Goal: Transaction & Acquisition: Purchase product/service

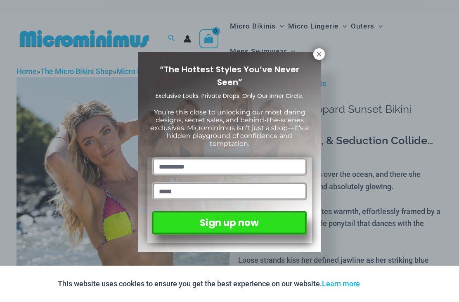
click at [419, 176] on div "“The Hottest Styles You’ve Never Seen” Exclusive Looks. Private Drops. Only Our…" at bounding box center [229, 151] width 459 height 302
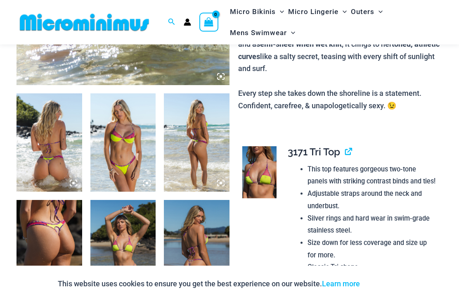
scroll to position [306, 0]
click at [189, 265] on img at bounding box center [197, 249] width 66 height 98
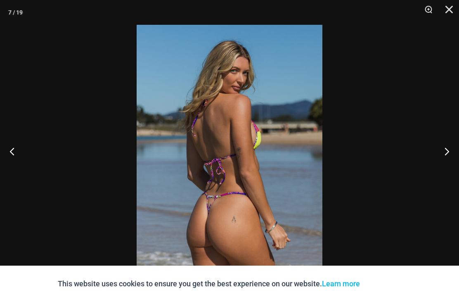
click at [448, 162] on button "Next" at bounding box center [443, 150] width 31 height 41
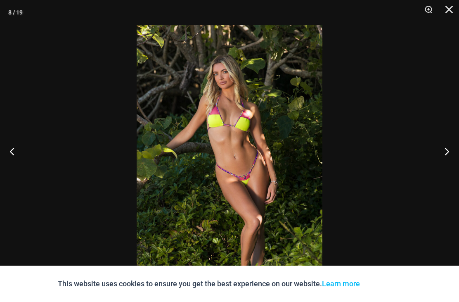
click at [454, 157] on button "Next" at bounding box center [443, 150] width 31 height 41
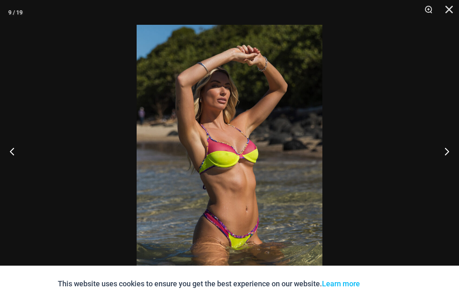
click at [448, 159] on button "Next" at bounding box center [443, 150] width 31 height 41
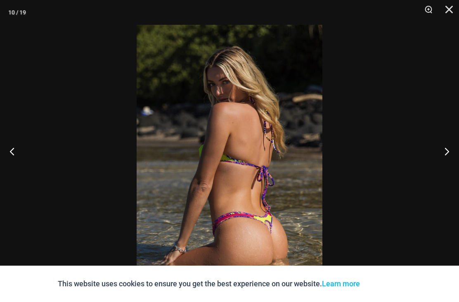
click at [442, 163] on button "Next" at bounding box center [443, 150] width 31 height 41
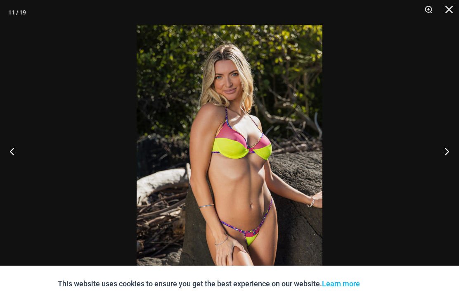
click at [448, 161] on button "Next" at bounding box center [443, 150] width 31 height 41
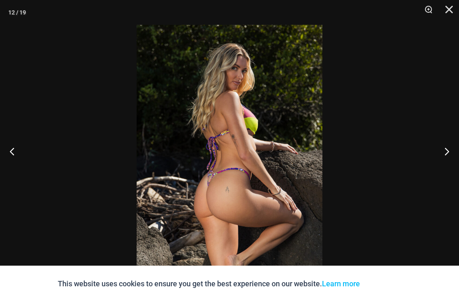
click at [449, 11] on button "Close" at bounding box center [446, 12] width 21 height 25
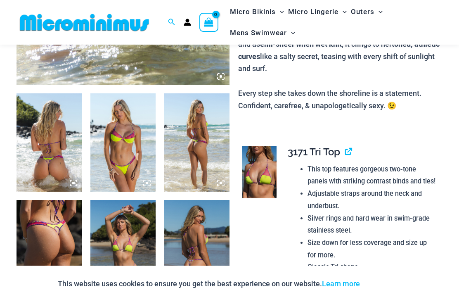
click at [50, 240] on img at bounding box center [50, 249] width 66 height 98
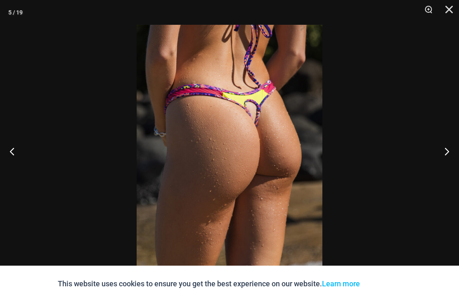
click at [454, 163] on button "Next" at bounding box center [443, 150] width 31 height 41
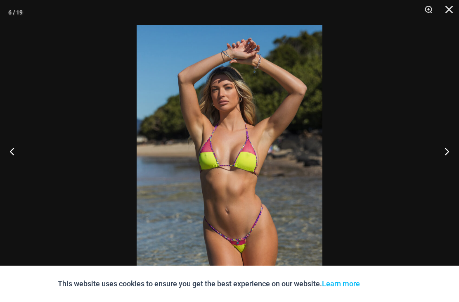
click at [457, 161] on button "Next" at bounding box center [443, 150] width 31 height 41
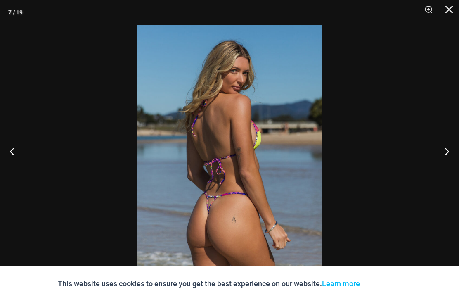
click at [453, 12] on button "Close" at bounding box center [446, 12] width 21 height 25
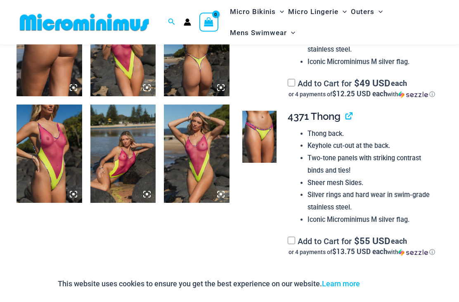
scroll to position [828, 0]
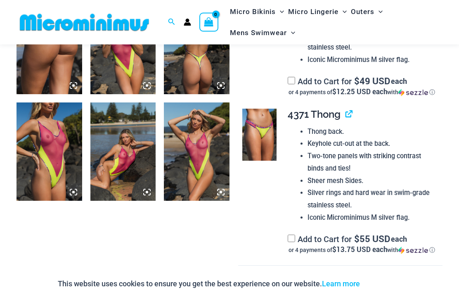
click at [263, 161] on img at bounding box center [259, 135] width 35 height 52
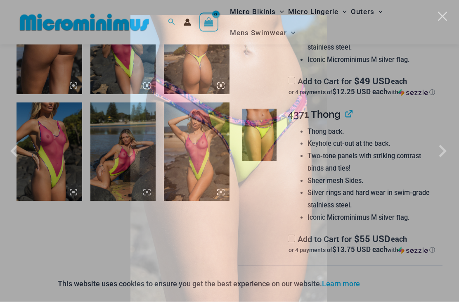
scroll to position [828, 0]
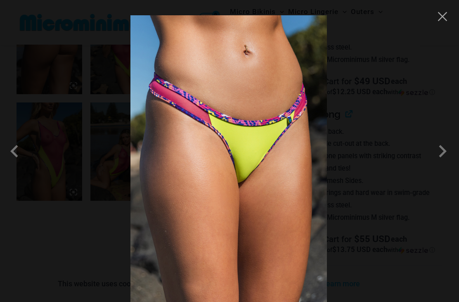
click at [448, 158] on span at bounding box center [442, 151] width 25 height 25
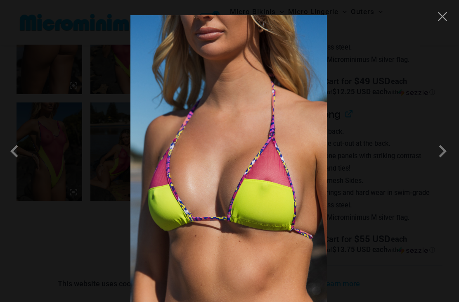
click at [447, 163] on span at bounding box center [442, 151] width 25 height 25
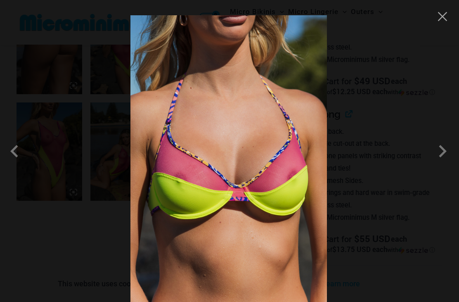
click at [14, 156] on span at bounding box center [16, 151] width 25 height 25
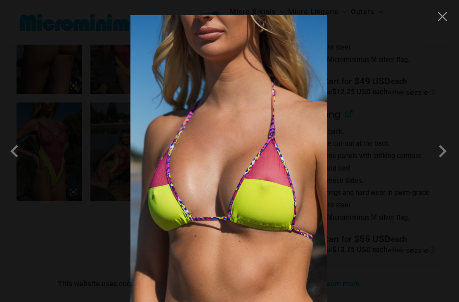
click at [12, 158] on span at bounding box center [16, 151] width 25 height 25
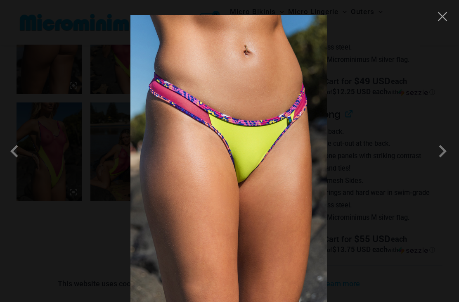
click at [444, 17] on button "Close" at bounding box center [442, 16] width 12 height 12
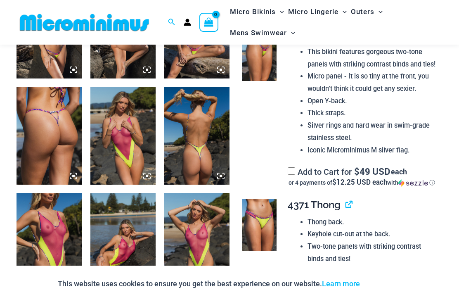
scroll to position [722, 0]
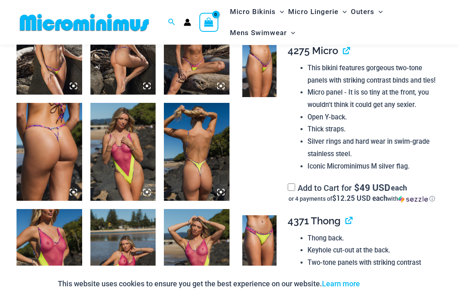
click at [201, 156] on img at bounding box center [197, 152] width 66 height 98
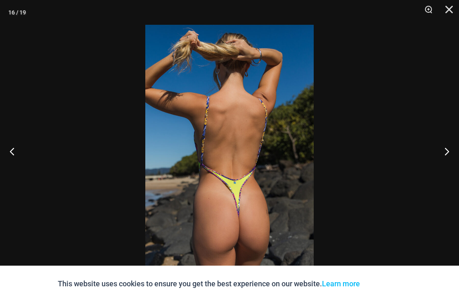
click at [449, 148] on button "Next" at bounding box center [443, 150] width 31 height 41
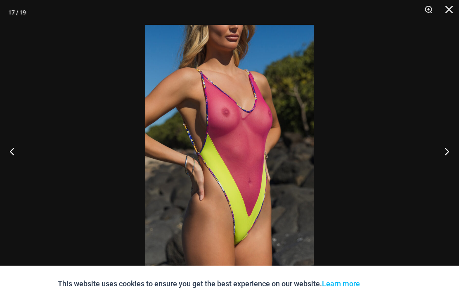
click at [12, 142] on button "Previous" at bounding box center [15, 150] width 31 height 41
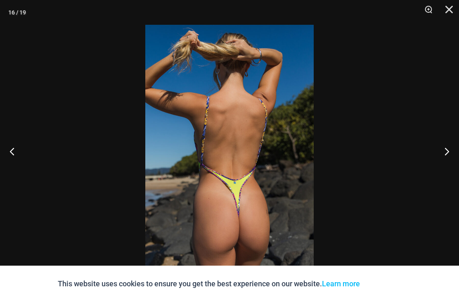
click at [450, 12] on button "Close" at bounding box center [446, 12] width 21 height 25
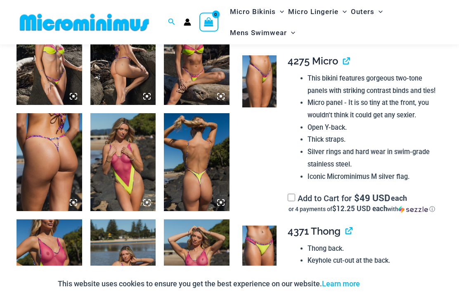
click at [30, 171] on img at bounding box center [50, 162] width 66 height 98
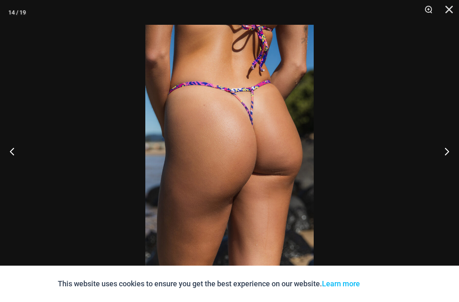
click at [450, 147] on button "Next" at bounding box center [443, 150] width 31 height 41
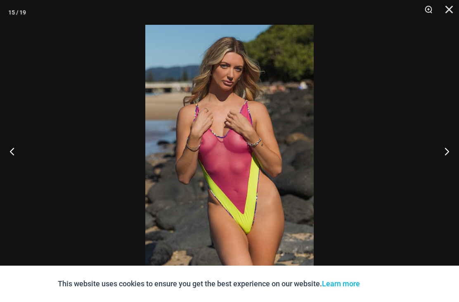
click at [451, 144] on button "Next" at bounding box center [443, 150] width 31 height 41
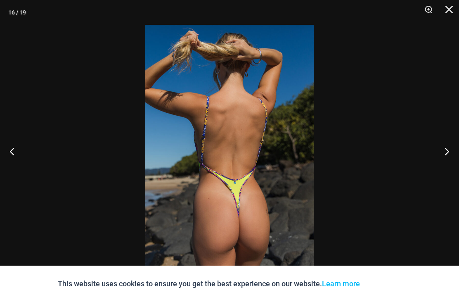
click at [452, 142] on button "Next" at bounding box center [443, 150] width 31 height 41
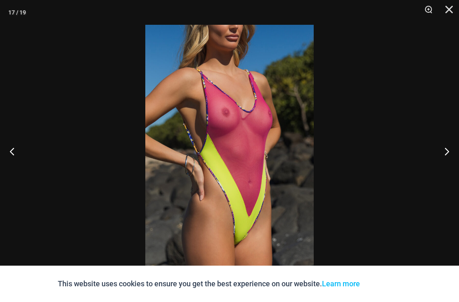
click at [453, 140] on button "Next" at bounding box center [443, 150] width 31 height 41
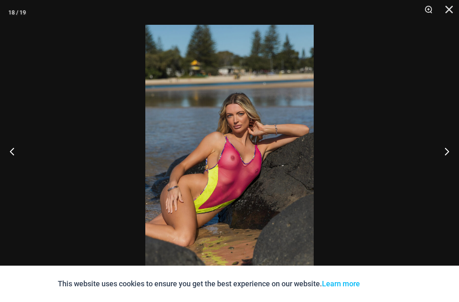
click at [454, 142] on button "Next" at bounding box center [443, 150] width 31 height 41
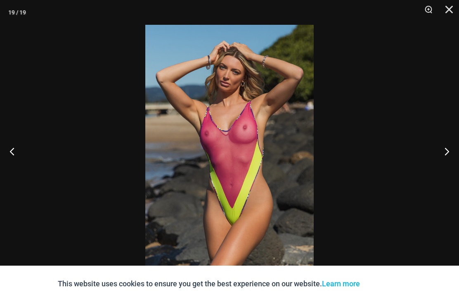
click at [454, 142] on button "Next" at bounding box center [443, 150] width 31 height 41
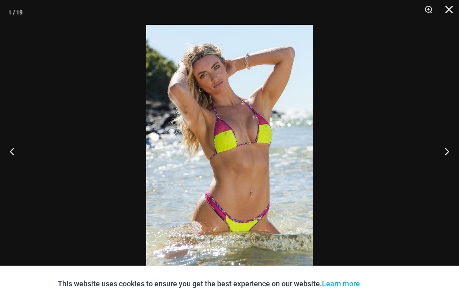
click at [454, 141] on button "Next" at bounding box center [443, 150] width 31 height 41
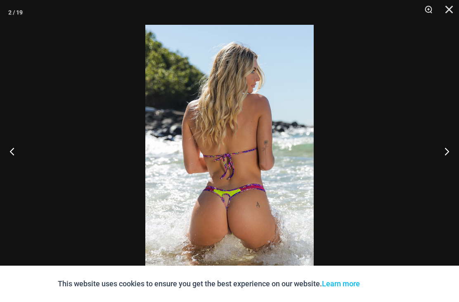
click at [454, 141] on button "Next" at bounding box center [443, 150] width 31 height 41
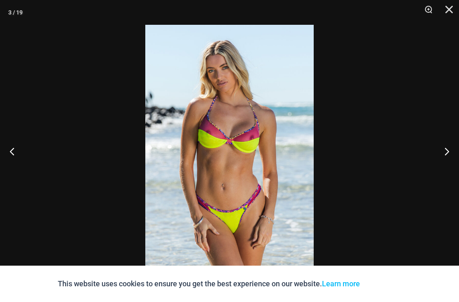
click at [455, 140] on button "Next" at bounding box center [443, 150] width 31 height 41
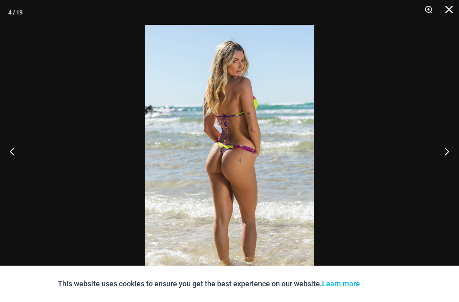
click at [12, 152] on button "Previous" at bounding box center [15, 150] width 31 height 41
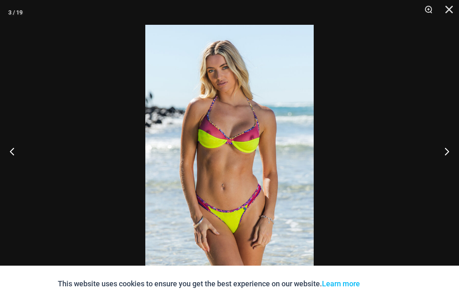
click at [448, 144] on button "Next" at bounding box center [443, 150] width 31 height 41
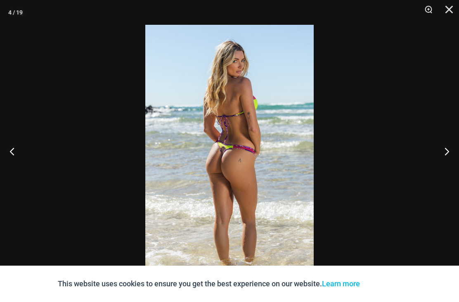
click at [450, 144] on button "Next" at bounding box center [443, 150] width 31 height 41
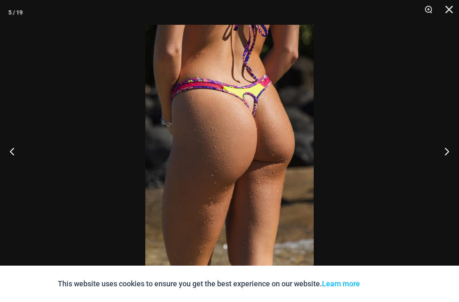
click at [447, 145] on button "Next" at bounding box center [443, 150] width 31 height 41
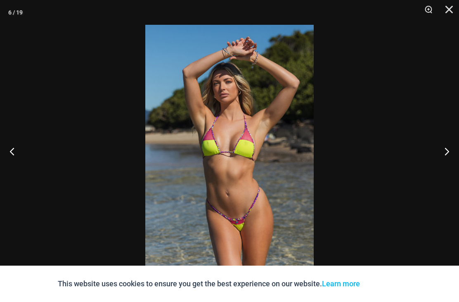
click at [448, 144] on button "Next" at bounding box center [443, 150] width 31 height 41
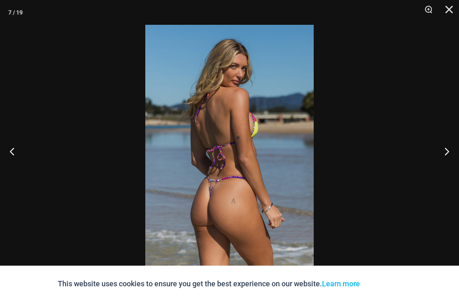
click at [14, 149] on button "Previous" at bounding box center [15, 150] width 31 height 41
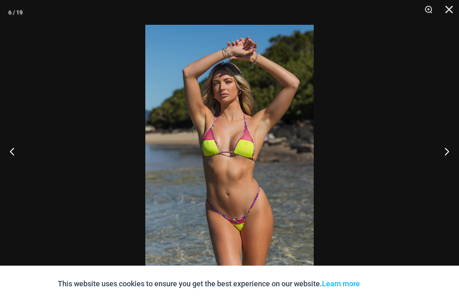
click at [449, 12] on button "Close" at bounding box center [446, 12] width 21 height 25
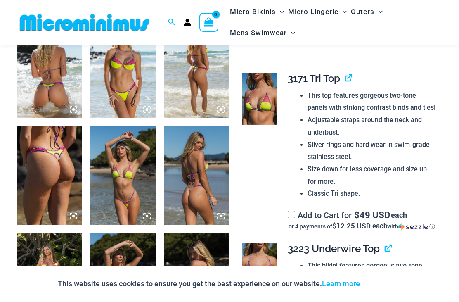
scroll to position [379, 0]
click at [188, 22] on icon "Account icon link" at bounding box center [187, 22] width 7 height 7
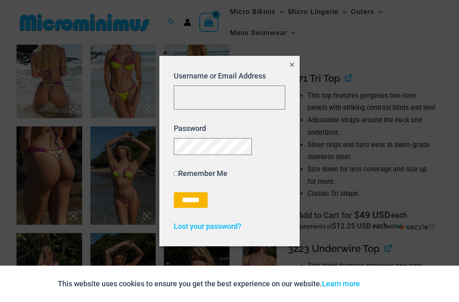
click at [189, 206] on input "******" at bounding box center [191, 200] width 34 height 16
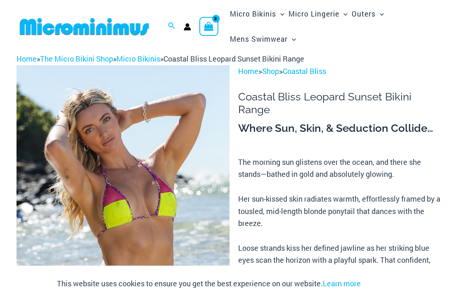
click at [209, 28] on icon "View Shopping Cart, 8 items" at bounding box center [208, 25] width 9 height 9
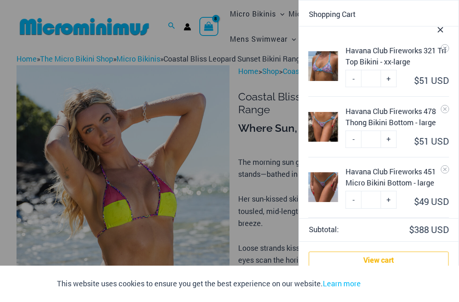
click at [374, 265] on link "View cart" at bounding box center [379, 259] width 140 height 17
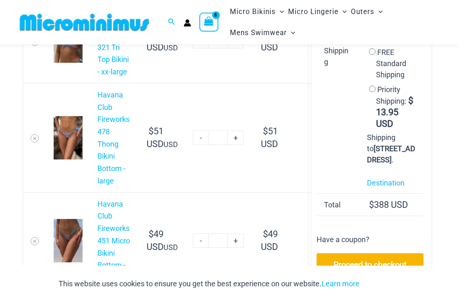
scroll to position [127, 0]
click at [104, 231] on link "Havana Club Fireworks 451 Micro Bikini Bottom - large" at bounding box center [113, 240] width 33 height 82
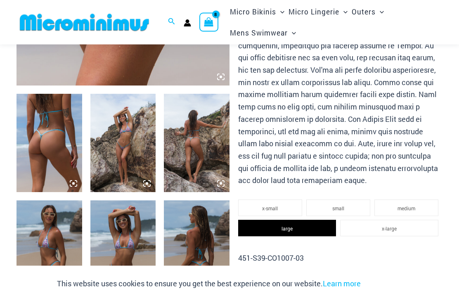
scroll to position [291, 0]
click at [41, 144] on img at bounding box center [50, 143] width 66 height 98
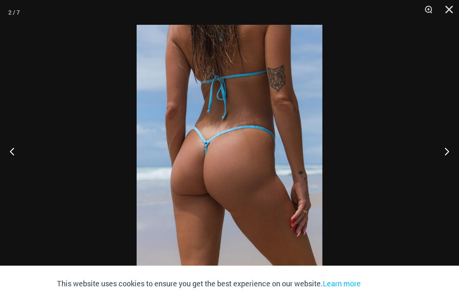
click at [448, 12] on button "Close" at bounding box center [446, 12] width 21 height 25
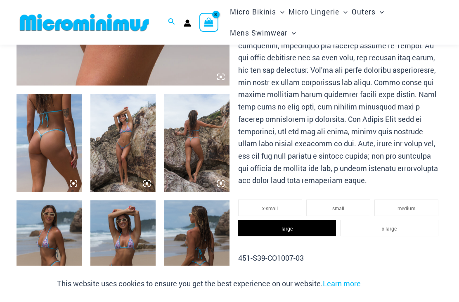
click at [392, 224] on li "x-large" at bounding box center [389, 227] width 98 height 17
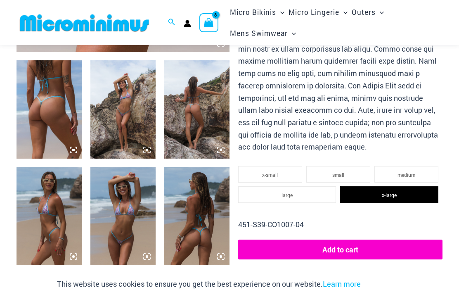
click at [194, 234] on img at bounding box center [197, 215] width 66 height 98
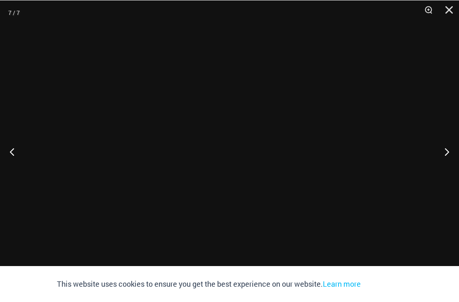
scroll to position [324, 0]
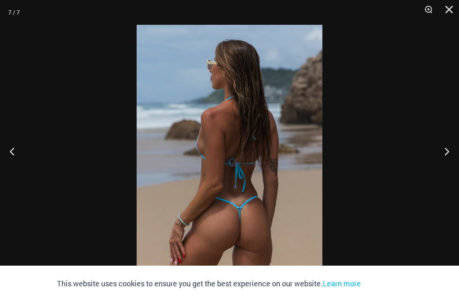
click at [447, 10] on button "Close" at bounding box center [446, 12] width 21 height 25
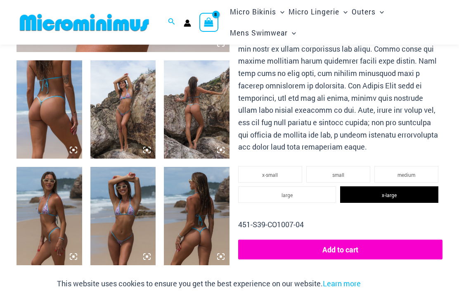
click at [348, 239] on button "Add to cart" at bounding box center [340, 249] width 204 height 20
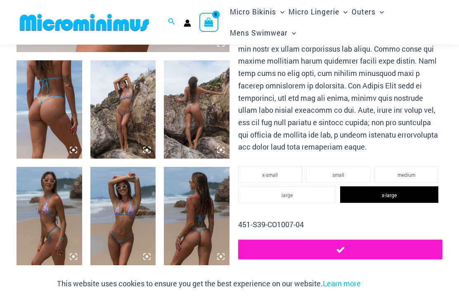
click at [123, 234] on img at bounding box center [123, 216] width 66 height 98
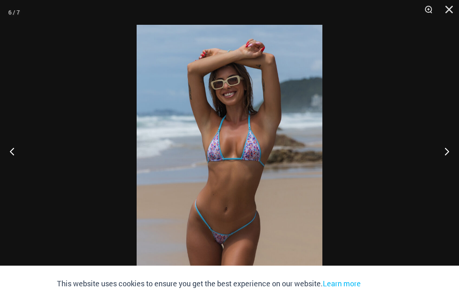
click at [449, 161] on button "Next" at bounding box center [443, 150] width 31 height 41
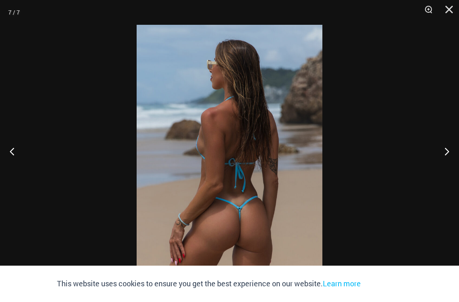
click at [455, 11] on button "Close" at bounding box center [446, 12] width 21 height 25
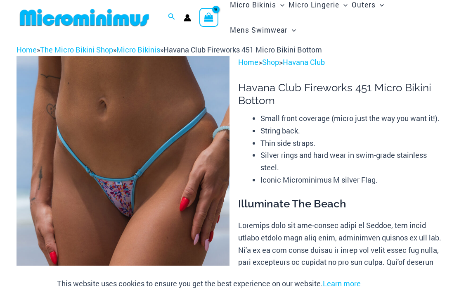
scroll to position [0, 0]
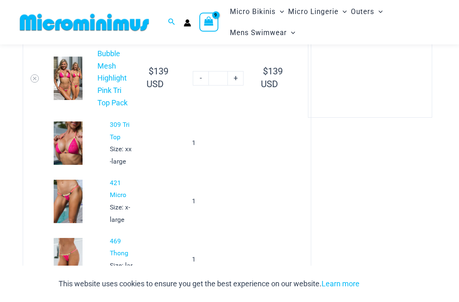
scroll to position [374, 0]
click at [112, 188] on link "421 Micro" at bounding box center [118, 189] width 17 height 20
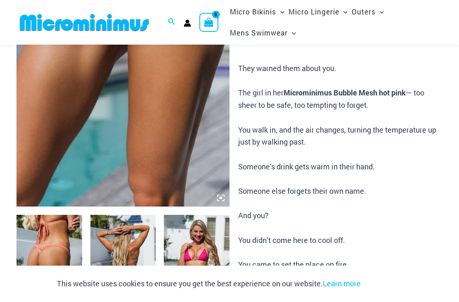
scroll to position [184, 0]
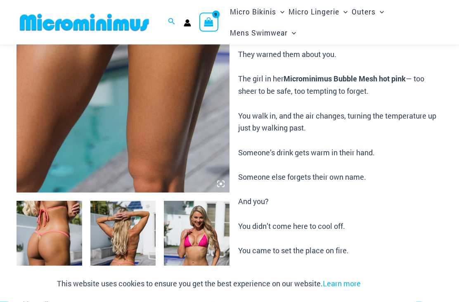
click at [42, 245] on img at bounding box center [50, 250] width 66 height 98
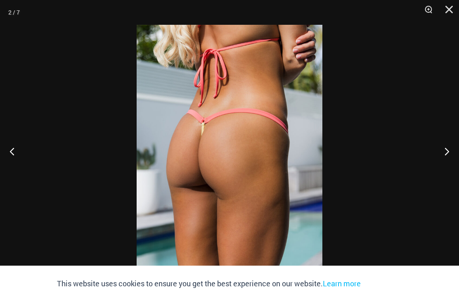
click at [450, 162] on button "Next" at bounding box center [443, 150] width 31 height 41
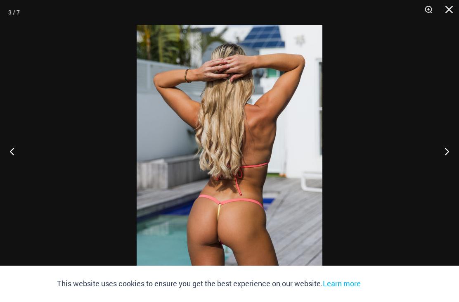
click at [448, 163] on button "Next" at bounding box center [443, 150] width 31 height 41
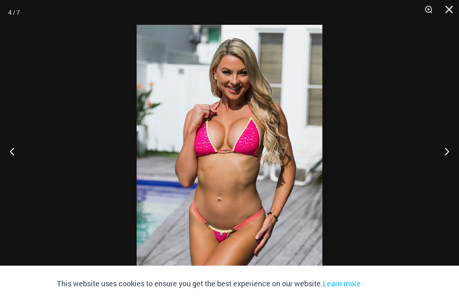
click at [448, 164] on button "Next" at bounding box center [443, 150] width 31 height 41
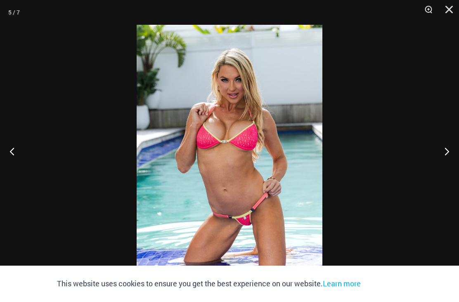
click at [447, 165] on button "Next" at bounding box center [443, 150] width 31 height 41
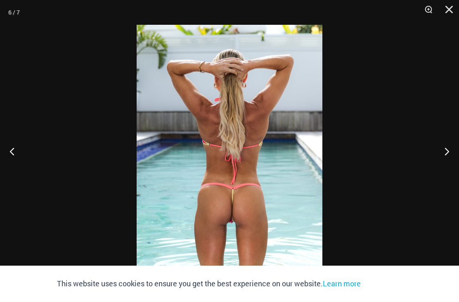
click at [454, 10] on button "Close" at bounding box center [446, 12] width 21 height 25
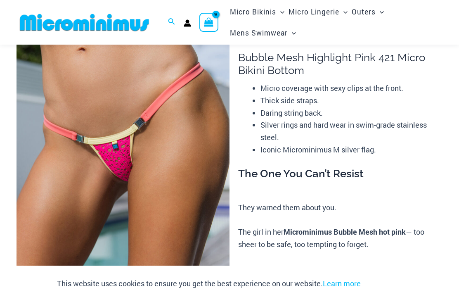
scroll to position [0, 0]
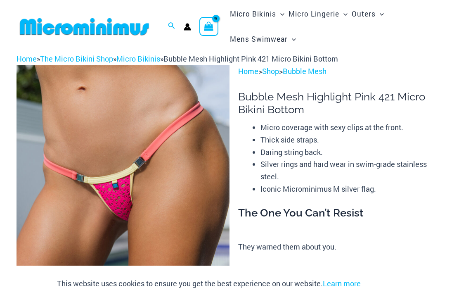
click at [209, 26] on icon "View Shopping Cart, 9 items" at bounding box center [208, 25] width 9 height 9
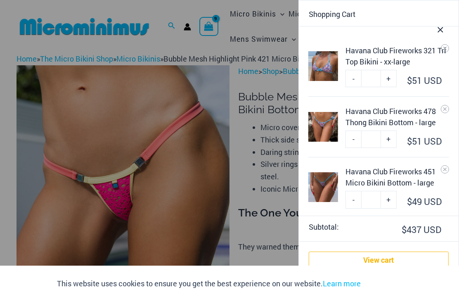
click at [397, 262] on link "View cart" at bounding box center [379, 259] width 140 height 17
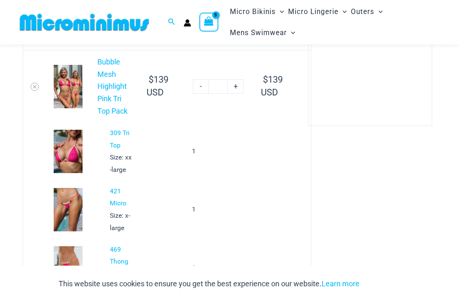
scroll to position [366, 0]
click at [105, 80] on link "Bubble Mesh Highlight Pink Tri Top Pack" at bounding box center [112, 86] width 30 height 58
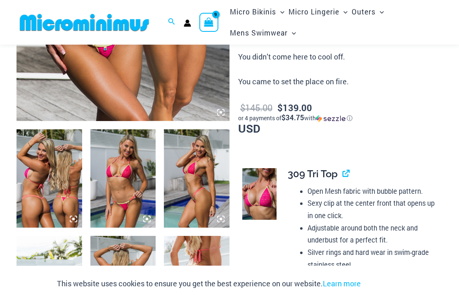
scroll to position [245, 0]
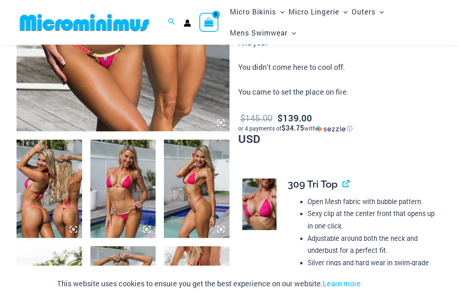
click at [45, 183] on img at bounding box center [50, 188] width 66 height 98
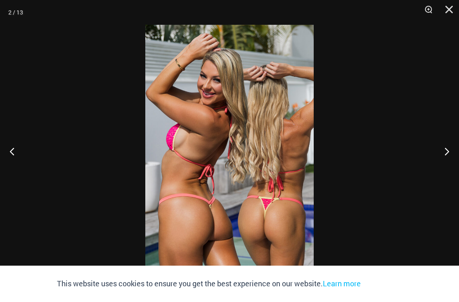
click at [448, 148] on button "Next" at bounding box center [443, 150] width 31 height 41
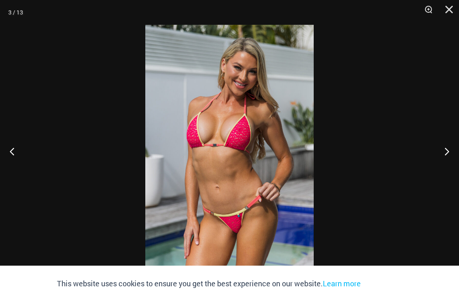
click at [451, 12] on button "Close" at bounding box center [446, 12] width 21 height 25
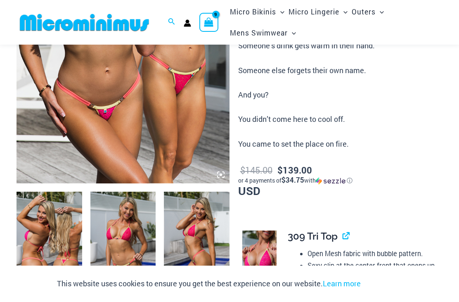
scroll to position [0, 0]
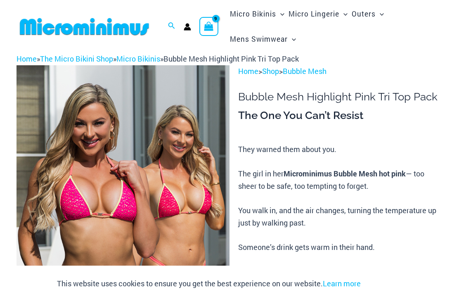
click at [207, 26] on icon "View Shopping Cart, 9 items" at bounding box center [208, 25] width 9 height 9
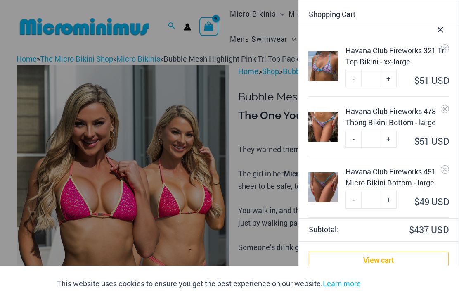
click at [392, 262] on link "View cart" at bounding box center [379, 259] width 140 height 17
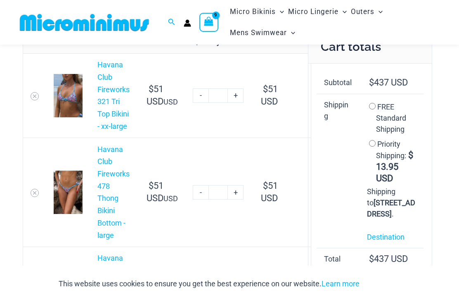
scroll to position [96, 0]
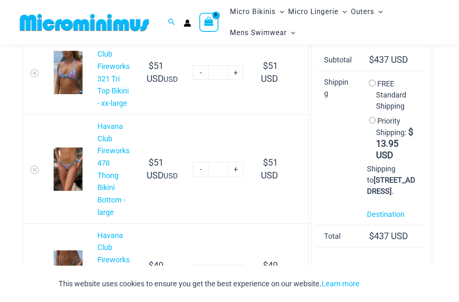
click at [65, 160] on img at bounding box center [68, 168] width 29 height 43
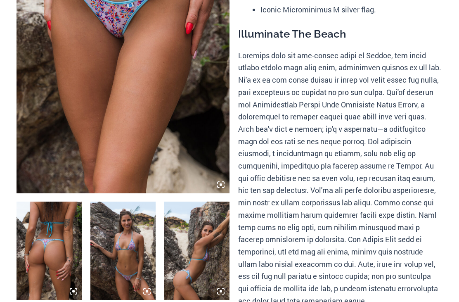
select select
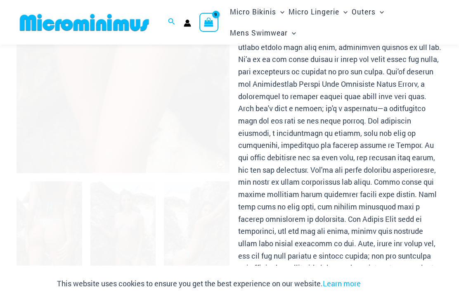
scroll to position [150, 0]
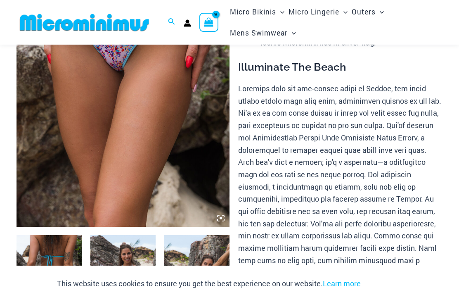
click at [64, 149] on img at bounding box center [123, 66] width 213 height 319
click at [54, 136] on img at bounding box center [123, 66] width 213 height 319
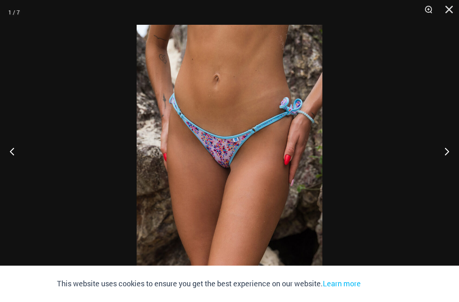
click at [448, 163] on button "Next" at bounding box center [443, 150] width 31 height 41
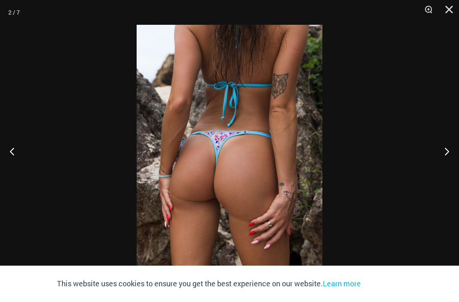
click at [446, 162] on button "Next" at bounding box center [443, 150] width 31 height 41
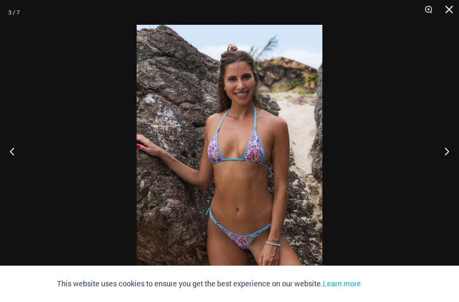
click at [445, 163] on button "Next" at bounding box center [443, 150] width 31 height 41
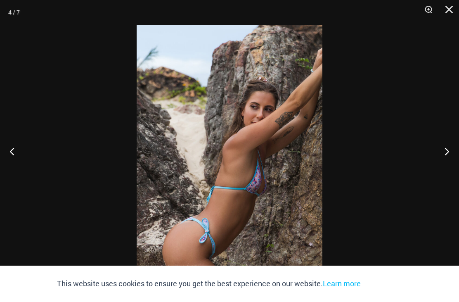
click at [448, 163] on button "Next" at bounding box center [443, 150] width 31 height 41
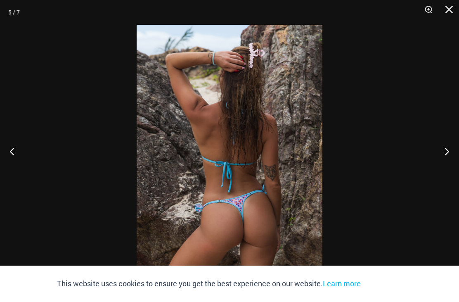
click at [446, 166] on button "Next" at bounding box center [443, 150] width 31 height 41
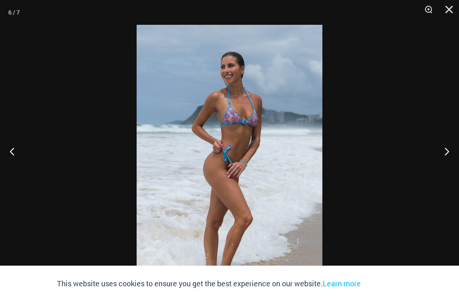
click at [446, 162] on button "Next" at bounding box center [443, 150] width 31 height 41
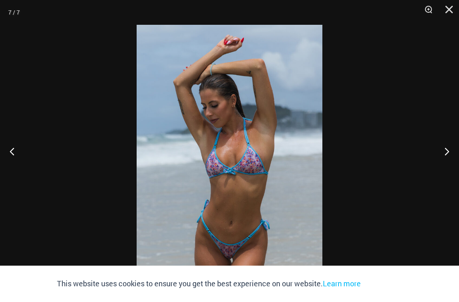
click at [448, 163] on button "Next" at bounding box center [443, 150] width 31 height 41
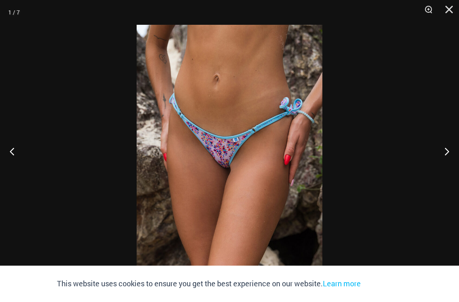
click at [452, 163] on button "Next" at bounding box center [443, 150] width 31 height 41
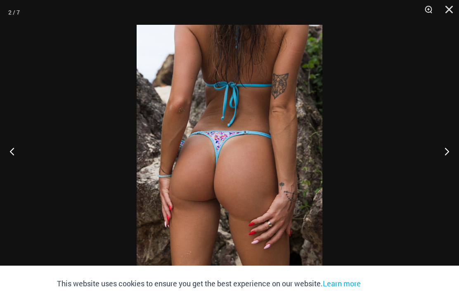
click at [447, 12] on button "Close" at bounding box center [446, 12] width 21 height 25
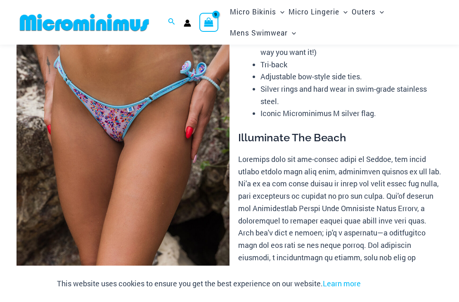
scroll to position [0, 0]
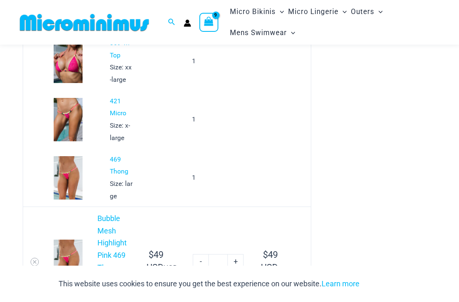
scroll to position [456, 0]
click at [73, 59] on img at bounding box center [68, 60] width 29 height 43
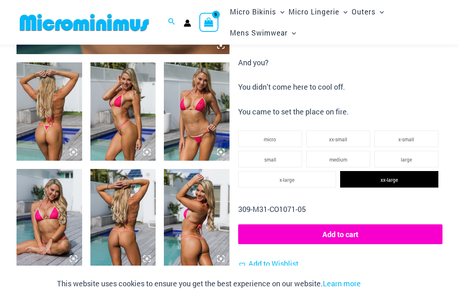
scroll to position [322, 0]
click at [295, 177] on li "x-large" at bounding box center [287, 179] width 98 height 17
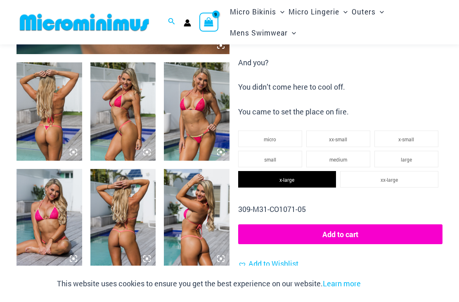
scroll to position [322, 0]
click at [363, 227] on button "Add to cart" at bounding box center [340, 234] width 204 height 20
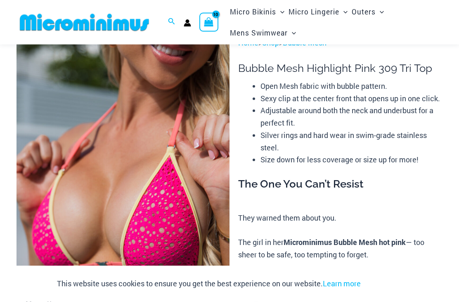
scroll to position [0, 0]
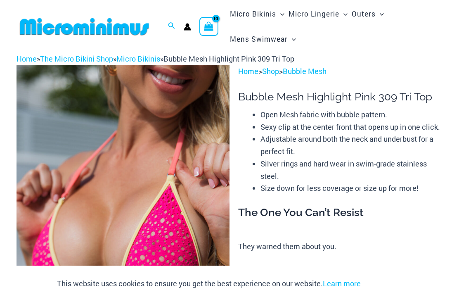
click at [211, 21] on span "View Shopping Cart, 10 items" at bounding box center [208, 27] width 9 height 13
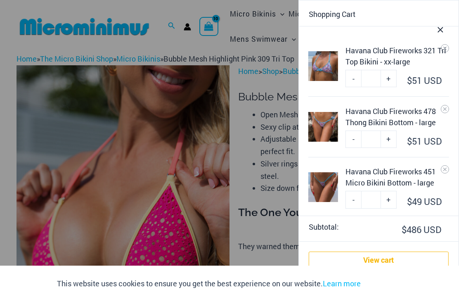
click at [384, 258] on link "View cart" at bounding box center [379, 259] width 140 height 17
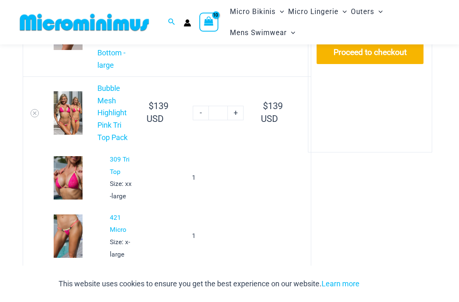
scroll to position [340, 0]
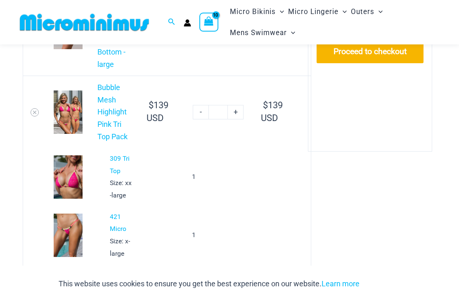
click at [193, 109] on link "-" at bounding box center [201, 112] width 16 height 14
type input "*"
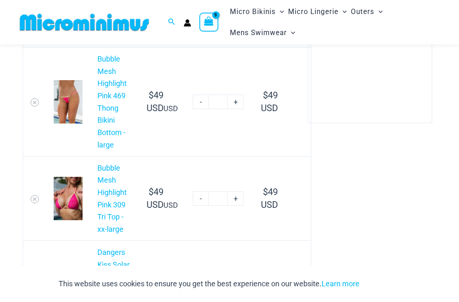
scroll to position [368, 0]
click at [193, 191] on link "-" at bounding box center [201, 198] width 16 height 14
type input "*"
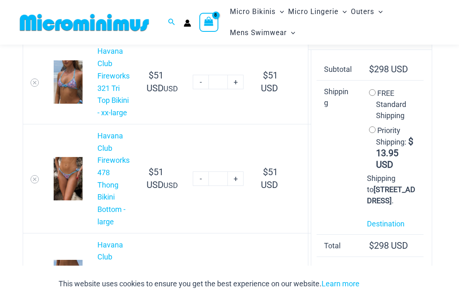
scroll to position [86, 0]
click at [193, 172] on link "-" at bounding box center [201, 179] width 16 height 14
type input "*"
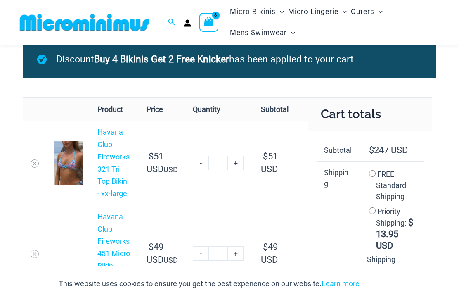
scroll to position [3, 0]
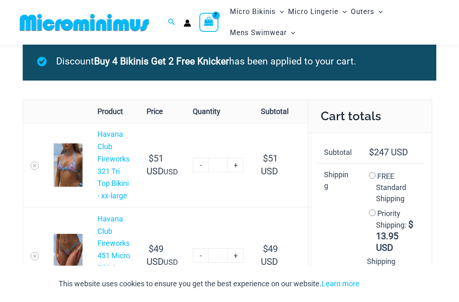
click at [108, 161] on link "Havana Club Fireworks 321 Tri Top Bikini - xx-large" at bounding box center [113, 165] width 32 height 70
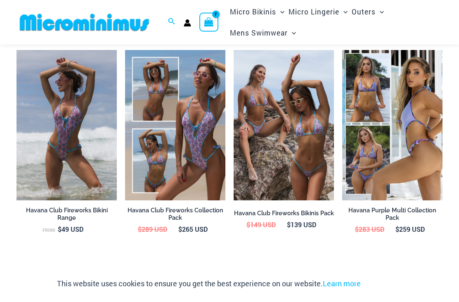
scroll to position [906, 0]
click at [234, 50] on img at bounding box center [234, 50] width 0 height 0
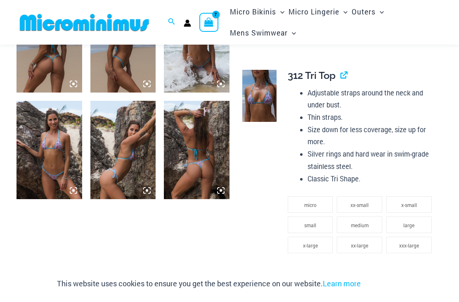
scroll to position [384, 0]
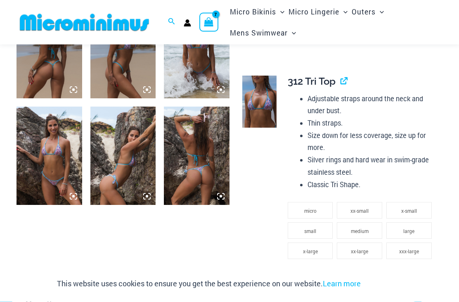
click at [361, 248] on li "xx-large" at bounding box center [359, 251] width 45 height 17
click at [415, 248] on span "xxx-large" at bounding box center [409, 251] width 20 height 7
click at [360, 248] on span "xx-large" at bounding box center [359, 251] width 17 height 7
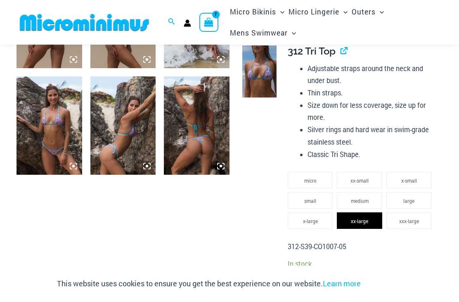
scroll to position [416, 0]
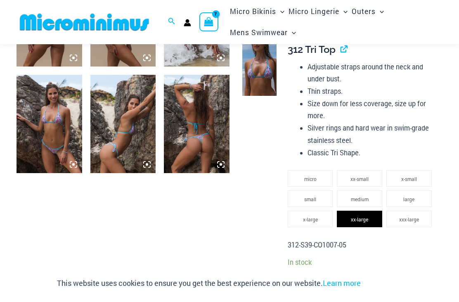
click at [211, 13] on div "View Shopping Cart, 7 items" at bounding box center [208, 22] width 19 height 19
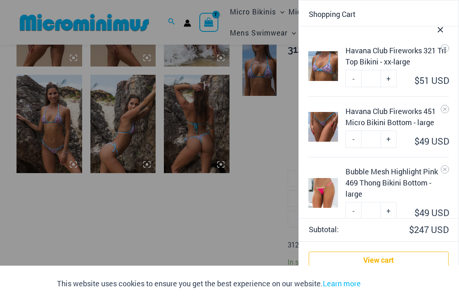
click at [389, 258] on link "View cart" at bounding box center [379, 259] width 140 height 17
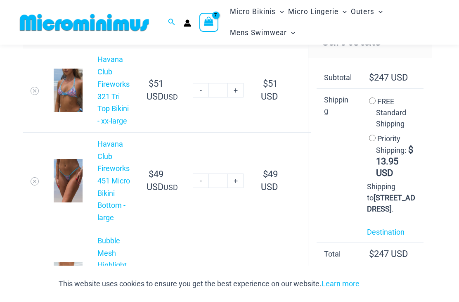
scroll to position [78, 0]
click at [193, 85] on link "-" at bounding box center [201, 90] width 16 height 14
type input "*"
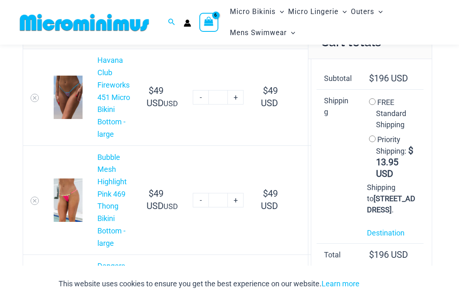
scroll to position [77, 0]
click at [112, 106] on link "Havana Club Fireworks 451 Micro Bikini Bottom - large" at bounding box center [113, 97] width 33 height 82
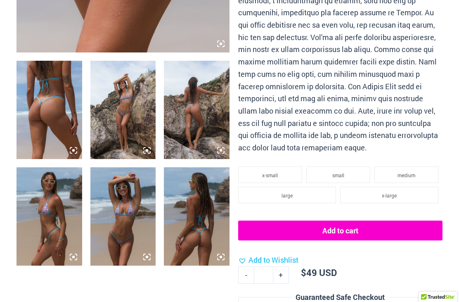
select select
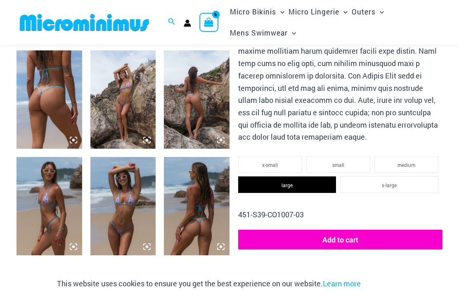
scroll to position [328, 0]
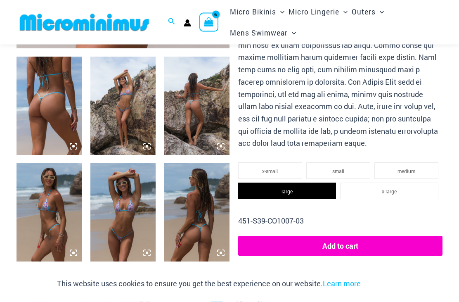
click at [396, 187] on li "x-large" at bounding box center [389, 191] width 98 height 17
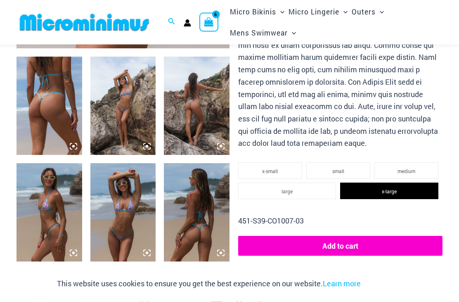
scroll to position [328, 0]
click at [365, 237] on button "Add to cart" at bounding box center [340, 246] width 204 height 20
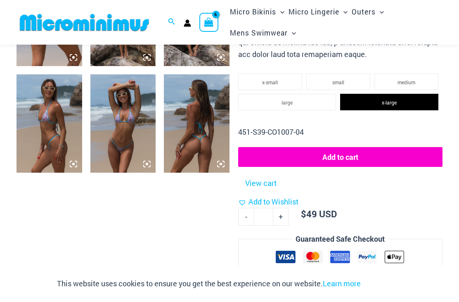
scroll to position [493, 0]
click at [263, 177] on link "View cart" at bounding box center [260, 182] width 37 height 15
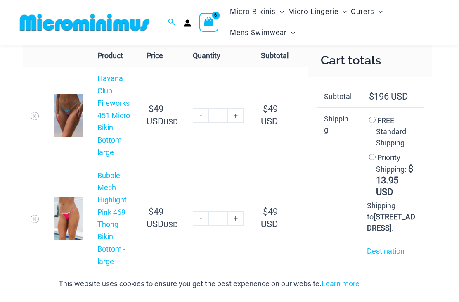
scroll to position [135, 0]
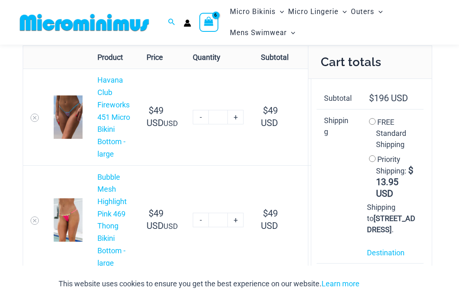
click at [193, 113] on link "-" at bounding box center [201, 117] width 16 height 14
type input "*"
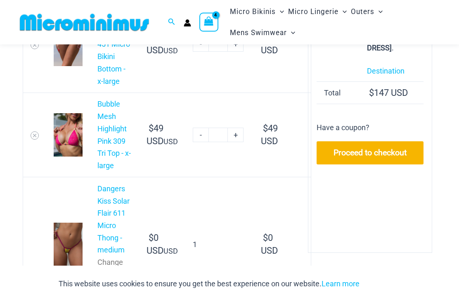
scroll to position [240, 0]
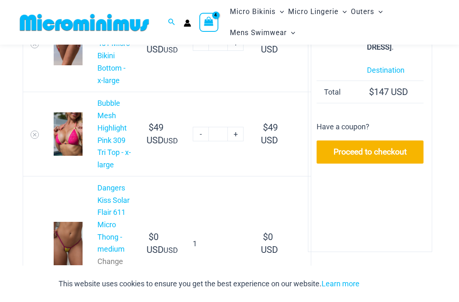
click at [107, 219] on link "Dangers Kiss Solar Flair 611 Micro Thong - medium" at bounding box center [113, 218] width 32 height 70
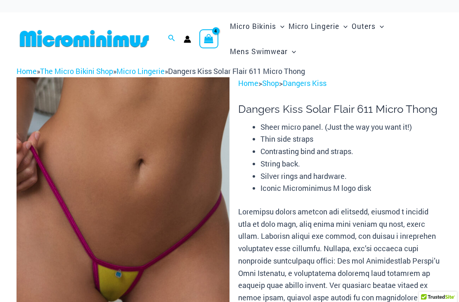
select select
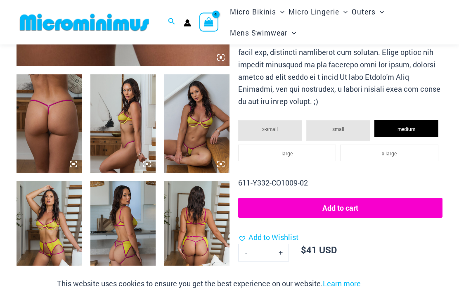
scroll to position [310, 0]
click at [47, 127] on img at bounding box center [50, 123] width 66 height 98
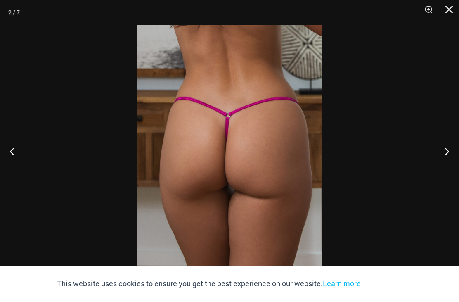
click at [453, 14] on button "Close" at bounding box center [446, 12] width 21 height 25
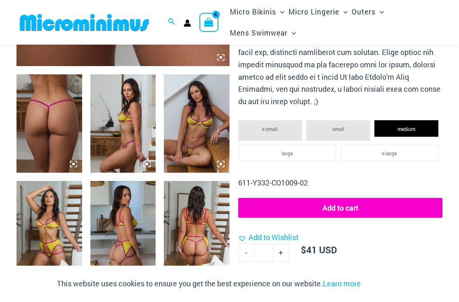
click at [392, 150] on span "x-large" at bounding box center [389, 153] width 15 height 7
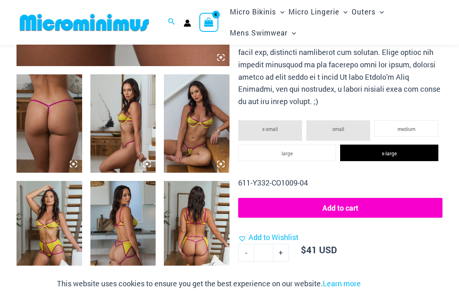
click at [356, 198] on button "Add to cart" at bounding box center [340, 208] width 204 height 20
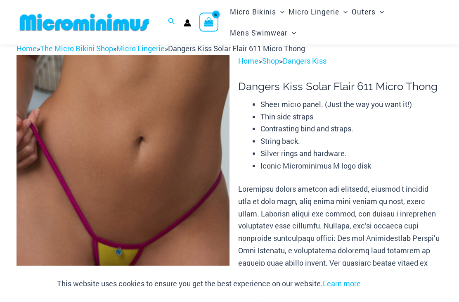
scroll to position [0, 0]
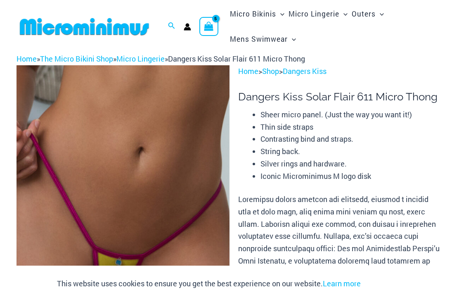
click at [209, 29] on icon "View Shopping Cart, 5 items" at bounding box center [208, 25] width 9 height 9
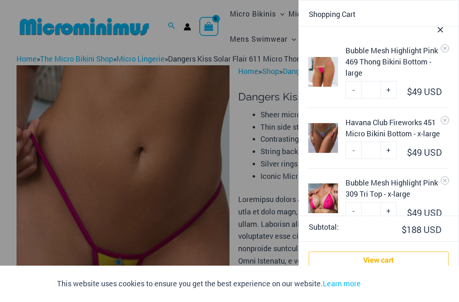
click at [385, 261] on link "View cart" at bounding box center [379, 259] width 140 height 17
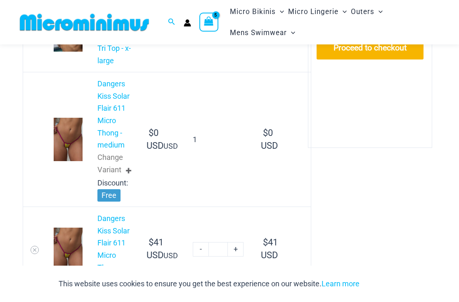
scroll to position [344, 0]
click at [193, 243] on link "-" at bounding box center [201, 249] width 16 height 14
type input "*"
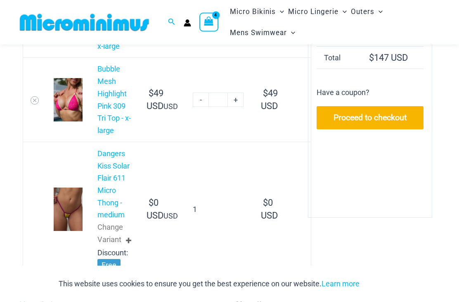
scroll to position [274, 0]
click at [112, 227] on div "Change Variant" at bounding box center [114, 234] width 34 height 26
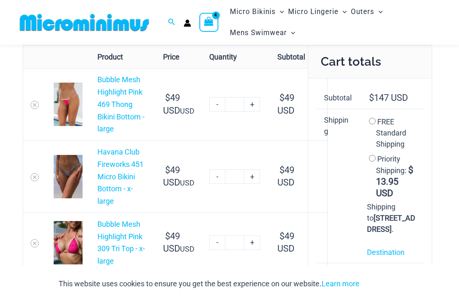
scroll to position [57, 0]
click at [111, 95] on link "Bubble Mesh Highlight Pink 469 Thong Bikini Bottom - large" at bounding box center [120, 105] width 47 height 58
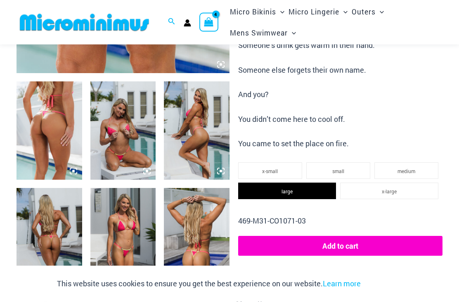
scroll to position [304, 0]
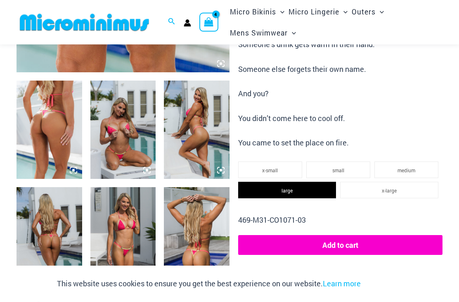
click at [127, 241] on img at bounding box center [123, 236] width 66 height 98
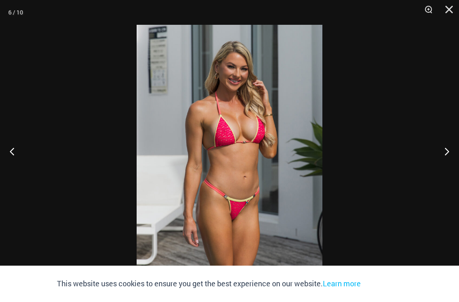
click at [451, 156] on button "Next" at bounding box center [443, 150] width 31 height 41
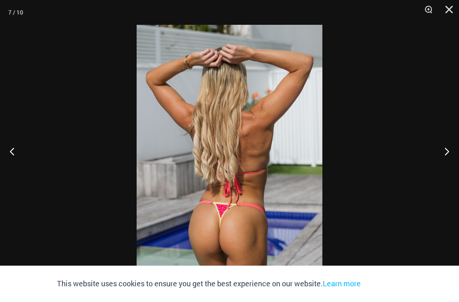
click at [455, 5] on button "Close" at bounding box center [446, 12] width 21 height 25
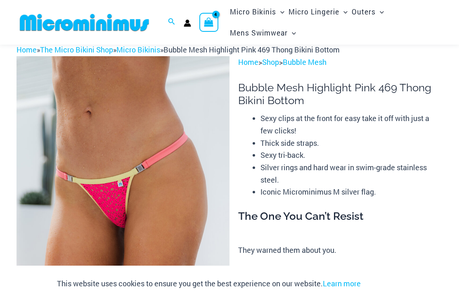
scroll to position [0, 0]
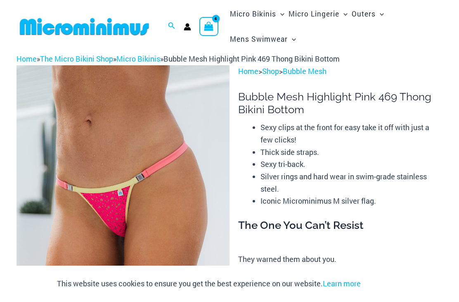
click at [168, 25] on icon "Search icon link" at bounding box center [171, 25] width 7 height 7
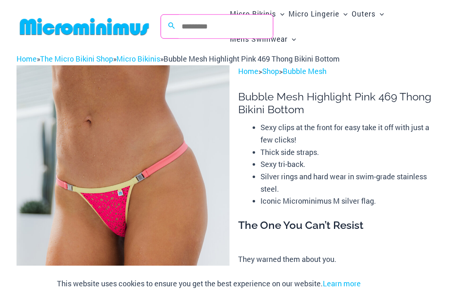
click at [142, 61] on link "Micro Bikinis" at bounding box center [138, 59] width 44 height 10
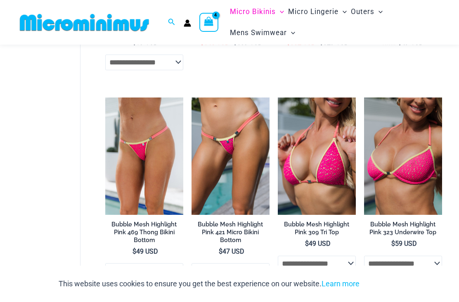
scroll to position [1045, 0]
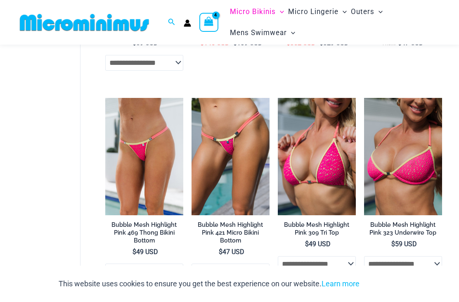
click at [230, 238] on h2 "Bubble Mesh Highlight Pink 421 Micro Bikini Bottom" at bounding box center [230, 232] width 78 height 23
click at [244, 263] on select "**********" at bounding box center [230, 271] width 78 height 16
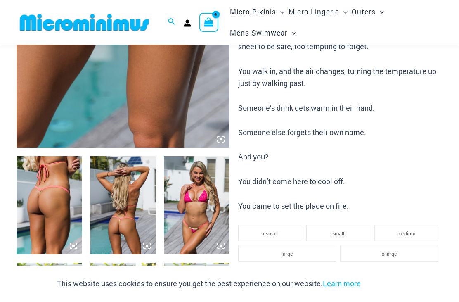
scroll to position [228, 0]
click at [121, 222] on img at bounding box center [123, 205] width 66 height 98
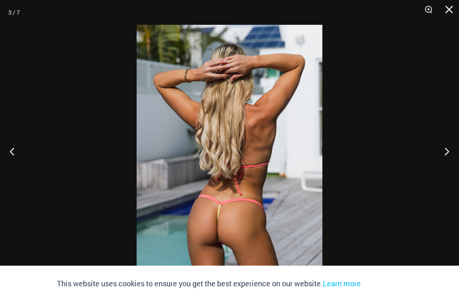
click at [456, 9] on button "Close" at bounding box center [446, 12] width 21 height 25
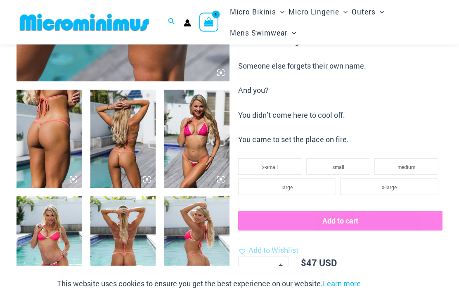
click at [391, 184] on span "x-large" at bounding box center [389, 187] width 15 height 7
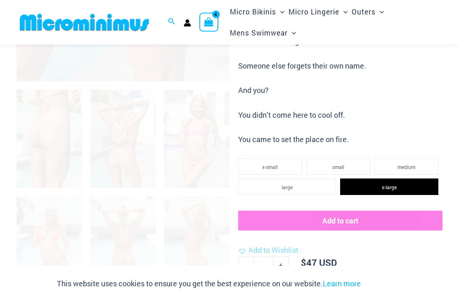
scroll to position [295, 0]
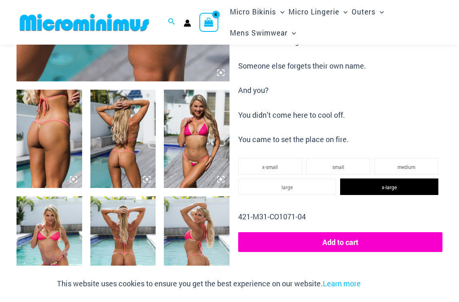
click at [120, 252] on img at bounding box center [123, 245] width 66 height 98
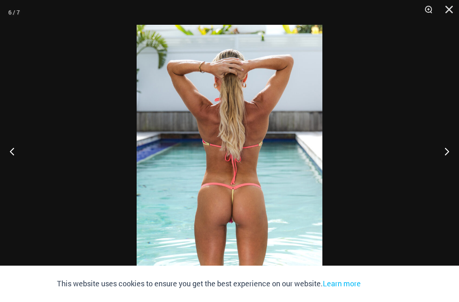
click at [451, 7] on button "Close" at bounding box center [446, 12] width 21 height 25
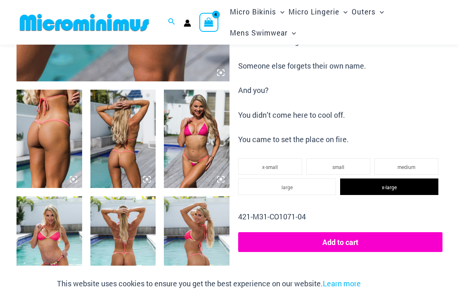
click at [357, 243] on button "Add to cart" at bounding box center [340, 242] width 204 height 20
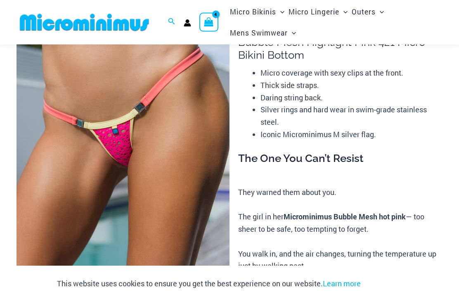
scroll to position [0, 0]
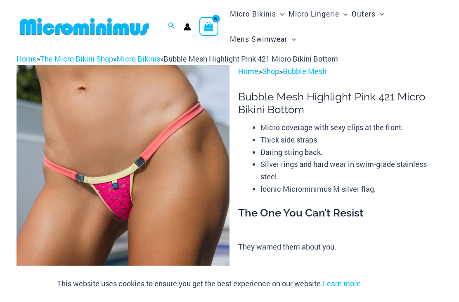
click at [212, 23] on icon "View Shopping Cart, 6 items" at bounding box center [208, 25] width 9 height 9
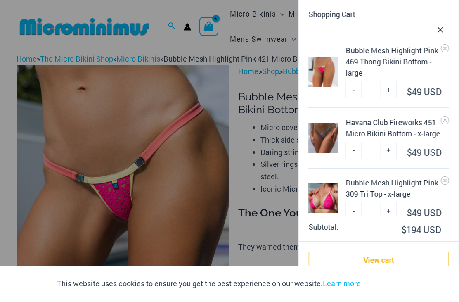
click at [384, 258] on link "View cart" at bounding box center [379, 259] width 140 height 17
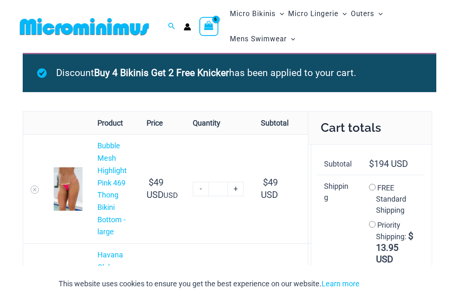
click at [172, 28] on icon "Search icon link" at bounding box center [171, 26] width 7 height 7
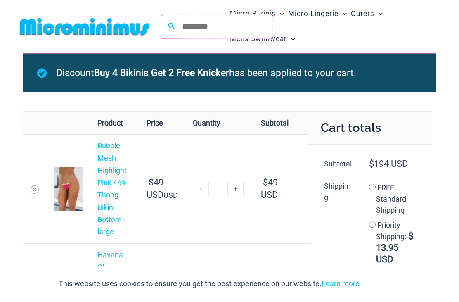
click at [243, 31] on input "Search for: Search" at bounding box center [224, 26] width 97 height 24
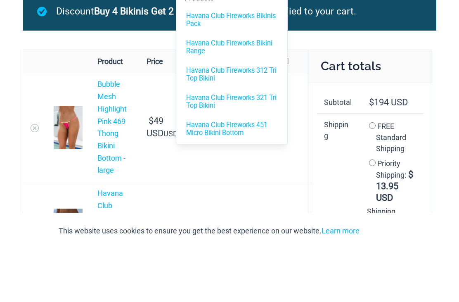
type input "**********"
click at [249, 147] on span "Havana Club Fireworks 321 Tri Top Bikini" at bounding box center [231, 155] width 91 height 16
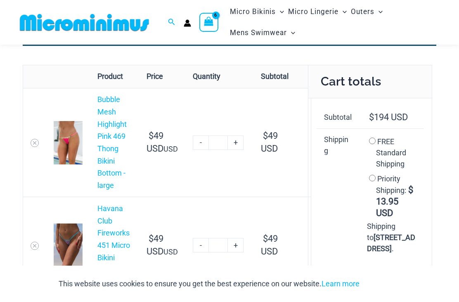
scroll to position [80, 0]
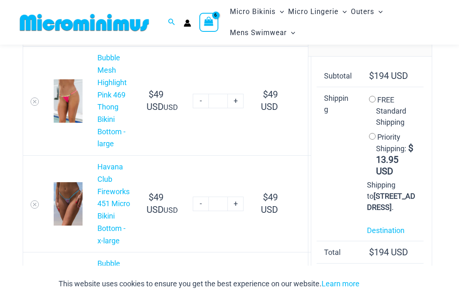
click at [168, 23] on icon "Search icon link" at bounding box center [171, 22] width 7 height 7
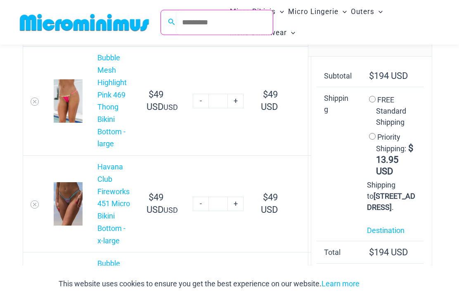
click at [240, 27] on input "Search for: Search" at bounding box center [224, 22] width 97 height 24
type input "**********"
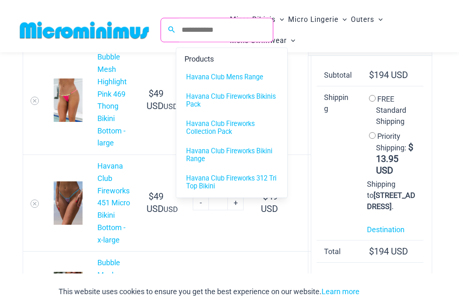
scroll to position [90, 0]
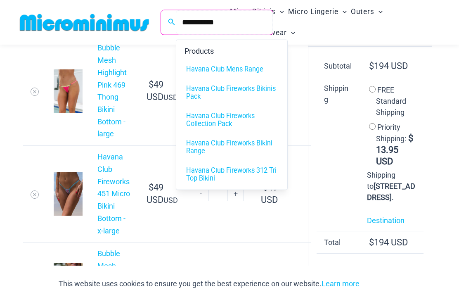
click at [246, 25] on input "**********" at bounding box center [224, 22] width 97 height 24
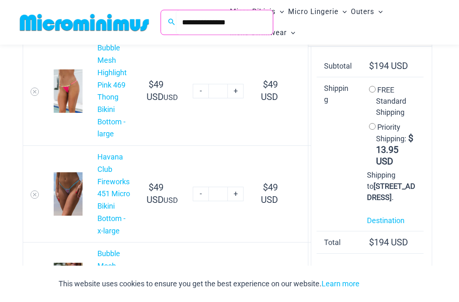
type input "**********"
click button "Search" at bounding box center [0, 0] width 0 height 0
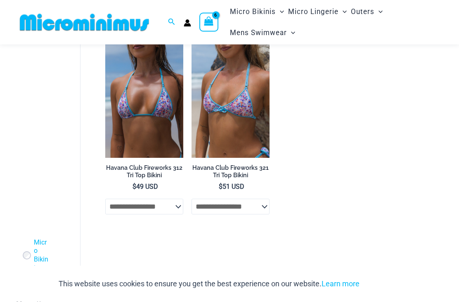
scroll to position [57, 0]
click at [174, 201] on select "**********" at bounding box center [144, 206] width 78 height 16
click at [156, 180] on link "Havana Club Fireworks 312 Tri Top Bikini" at bounding box center [144, 173] width 78 height 19
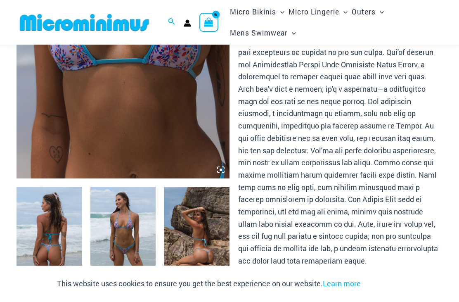
scroll to position [212, 0]
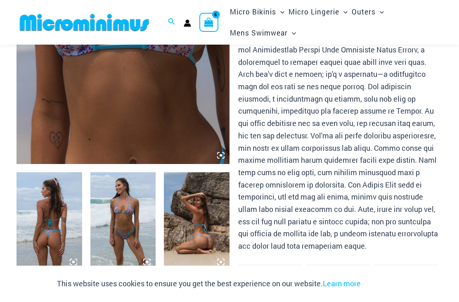
click at [47, 234] on img at bounding box center [50, 221] width 66 height 98
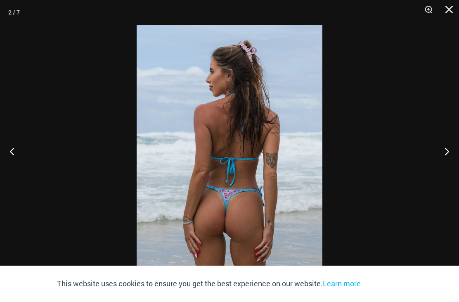
click at [446, 165] on button "Next" at bounding box center [443, 150] width 31 height 41
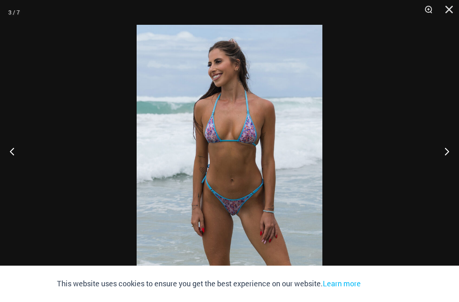
click at [449, 165] on button "Next" at bounding box center [443, 150] width 31 height 41
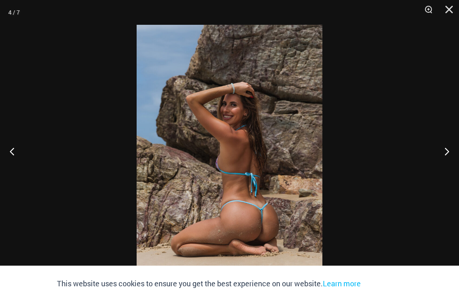
click at [449, 13] on button "Close" at bounding box center [446, 12] width 21 height 25
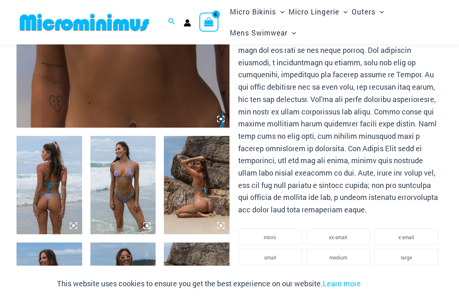
scroll to position [254, 0]
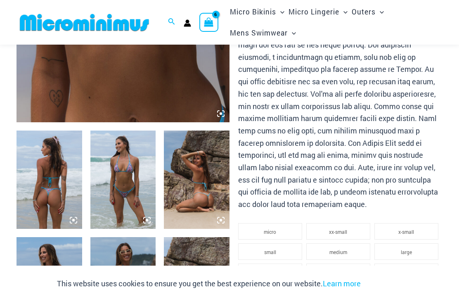
click at [346, 269] on span "xx-large" at bounding box center [337, 272] width 17 height 7
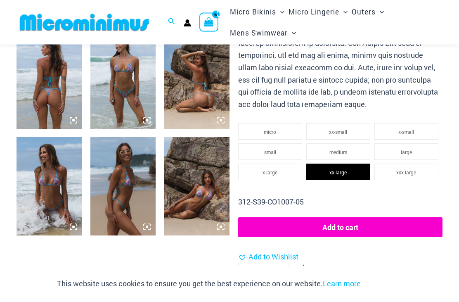
scroll to position [356, 0]
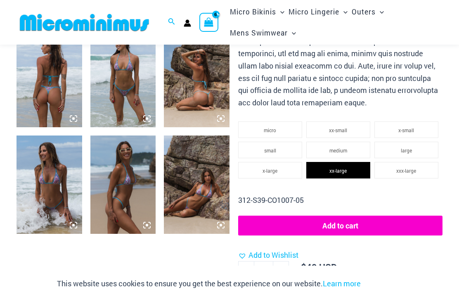
click at [358, 218] on button "Add to cart" at bounding box center [340, 225] width 204 height 20
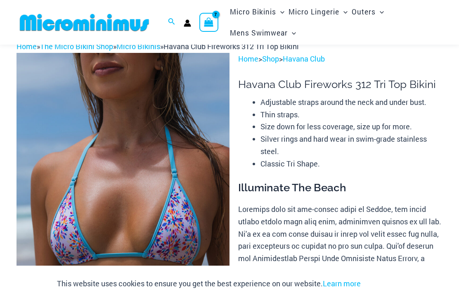
scroll to position [0, 0]
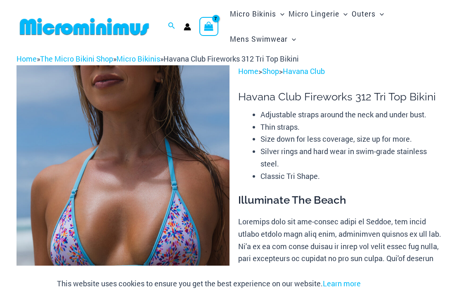
click at [211, 28] on icon "View Shopping Cart, 7 items" at bounding box center [208, 25] width 9 height 9
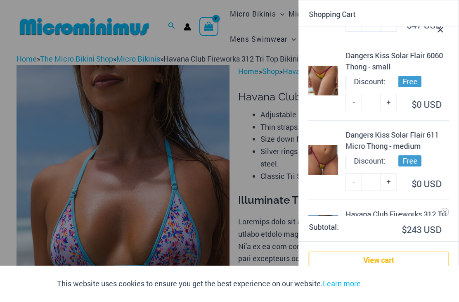
scroll to position [259, 0]
click at [382, 259] on link "View cart" at bounding box center [379, 259] width 140 height 17
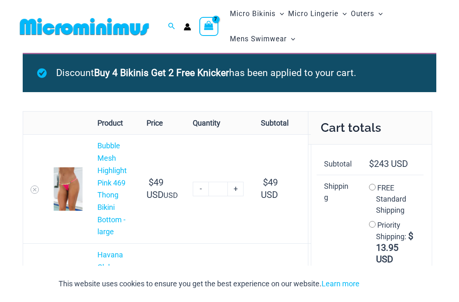
click at [371, 17] on span "Outers" at bounding box center [363, 13] width 24 height 21
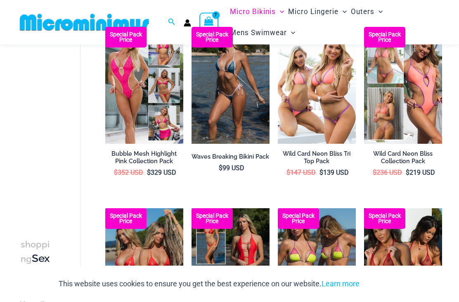
scroll to position [252, 0]
click at [324, 150] on h2 "Wild Card Neon Bliss Tri Top Pack" at bounding box center [317, 157] width 78 height 15
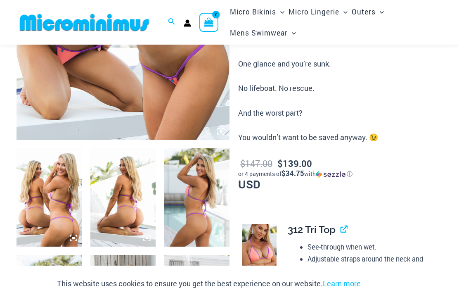
scroll to position [237, 0]
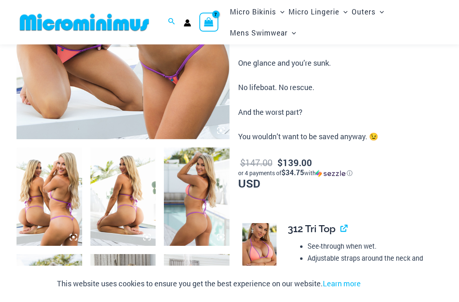
click at [64, 210] on img at bounding box center [50, 197] width 66 height 98
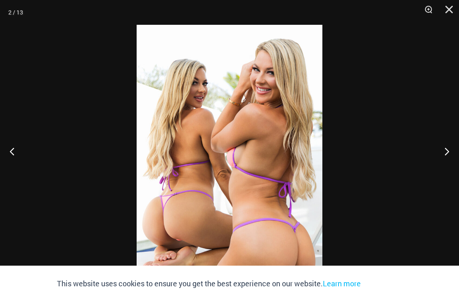
click at [446, 163] on button "Next" at bounding box center [443, 150] width 31 height 41
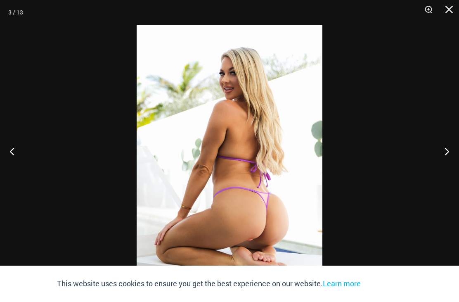
click at [447, 164] on button "Next" at bounding box center [443, 150] width 31 height 41
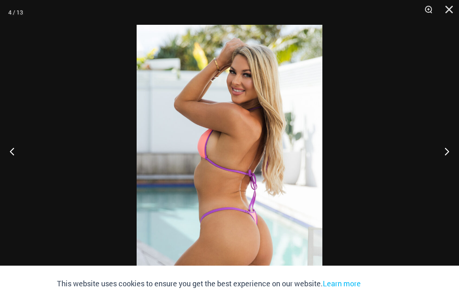
click at [444, 168] on button "Next" at bounding box center [443, 150] width 31 height 41
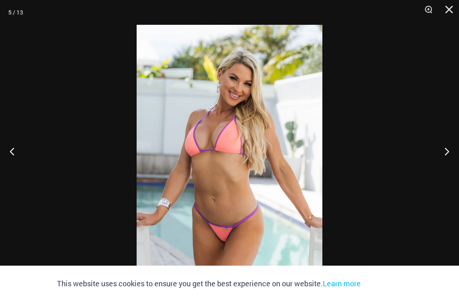
click at [445, 165] on button "Next" at bounding box center [443, 150] width 31 height 41
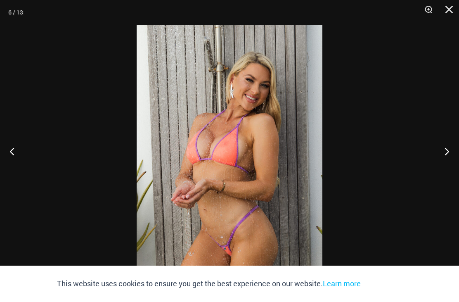
click at [447, 165] on button "Next" at bounding box center [443, 150] width 31 height 41
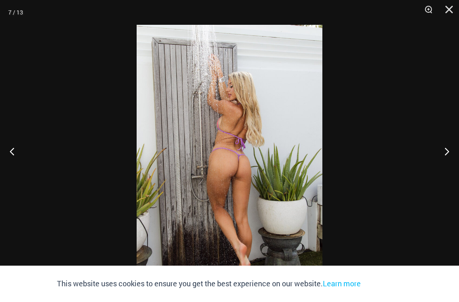
click at [455, 10] on button "Close" at bounding box center [446, 12] width 21 height 25
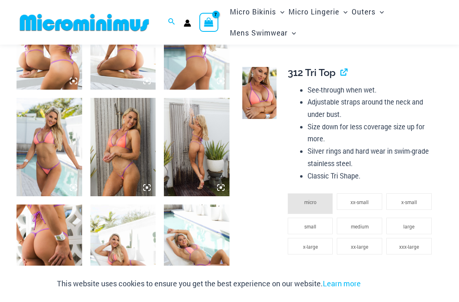
scroll to position [392, 0]
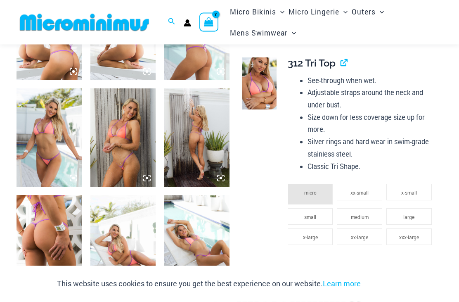
click at [361, 234] on span "xx-large" at bounding box center [359, 237] width 17 height 7
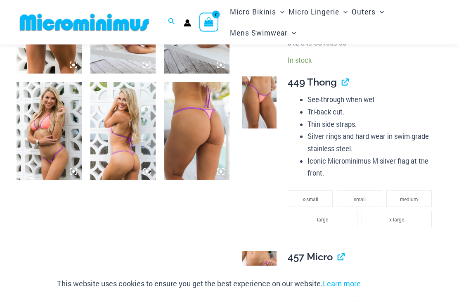
scroll to position [624, 0]
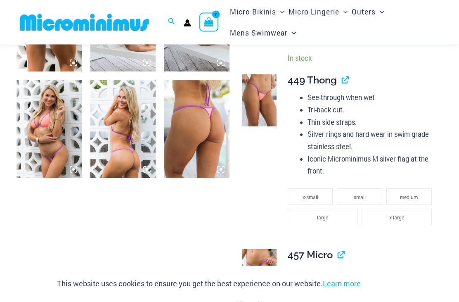
click at [329, 209] on li "large" at bounding box center [323, 217] width 70 height 17
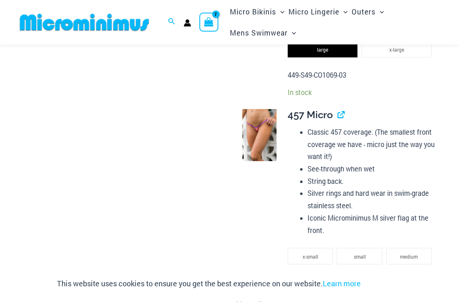
click at [402, 274] on span "x-large" at bounding box center [396, 277] width 15 height 7
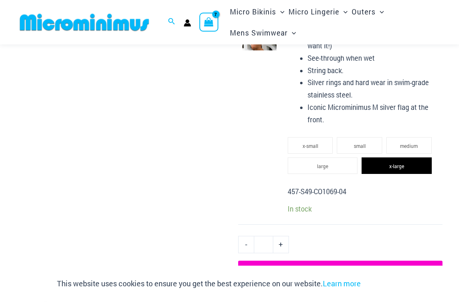
click at [376, 261] on button "Add to cart" at bounding box center [340, 271] width 204 height 20
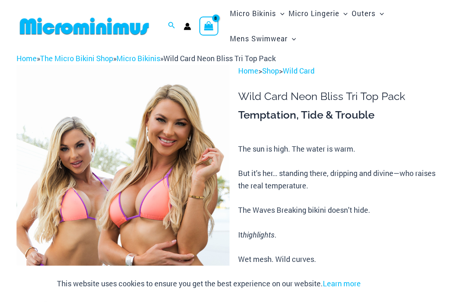
scroll to position [0, 0]
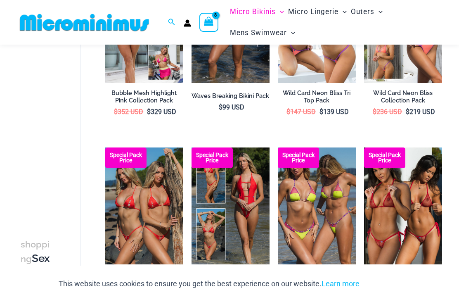
scroll to position [312, 0]
